Goal: Task Accomplishment & Management: Use online tool/utility

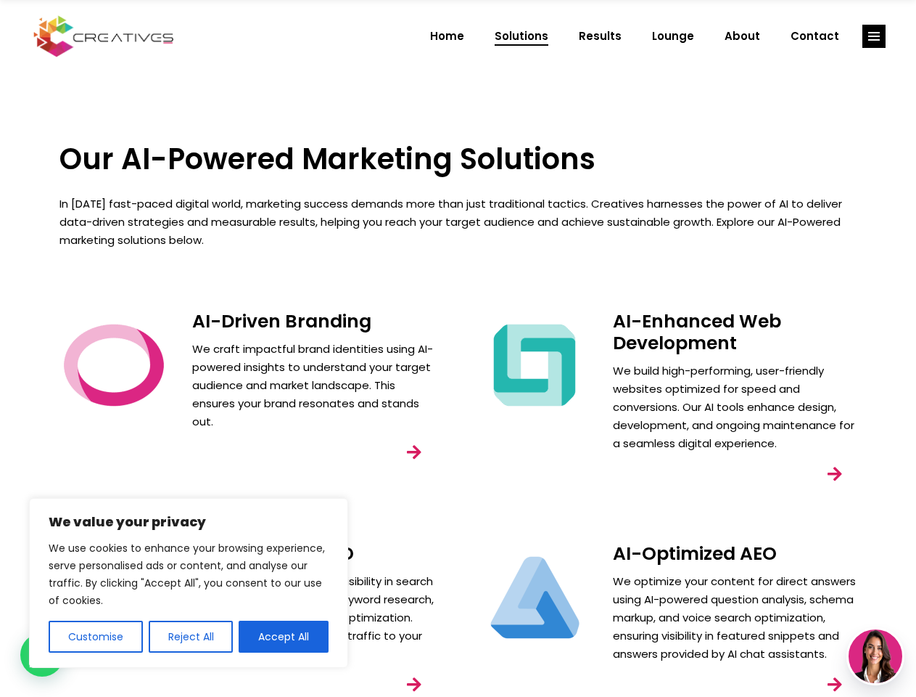
click at [459, 348] on div "AI-Enhanced Web Development We build high-performing, user-friendly websites op…" at bounding box center [669, 416] width 421 height 232
click at [95, 636] on button "Customise" at bounding box center [96, 636] width 94 height 32
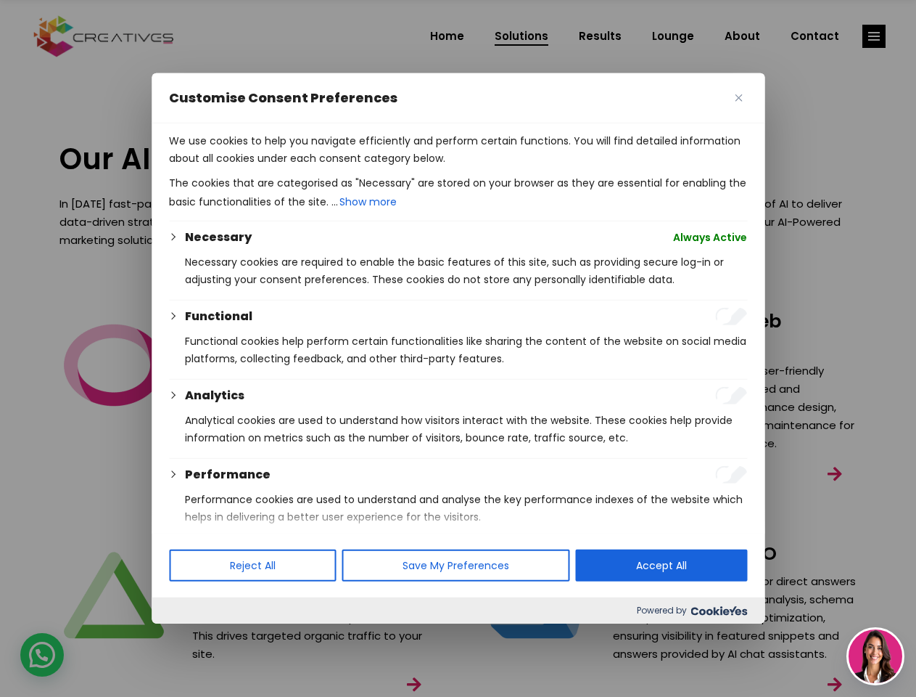
click at [190, 636] on div at bounding box center [458, 348] width 916 height 697
click at [284, 167] on p "We use cookies to help you navigate efficiently and perform certain functions. …" at bounding box center [458, 149] width 578 height 35
click at [874, 36] on div at bounding box center [458, 348] width 916 height 697
click at [876, 656] on img at bounding box center [876, 656] width 54 height 54
